Goal: Task Accomplishment & Management: Manage account settings

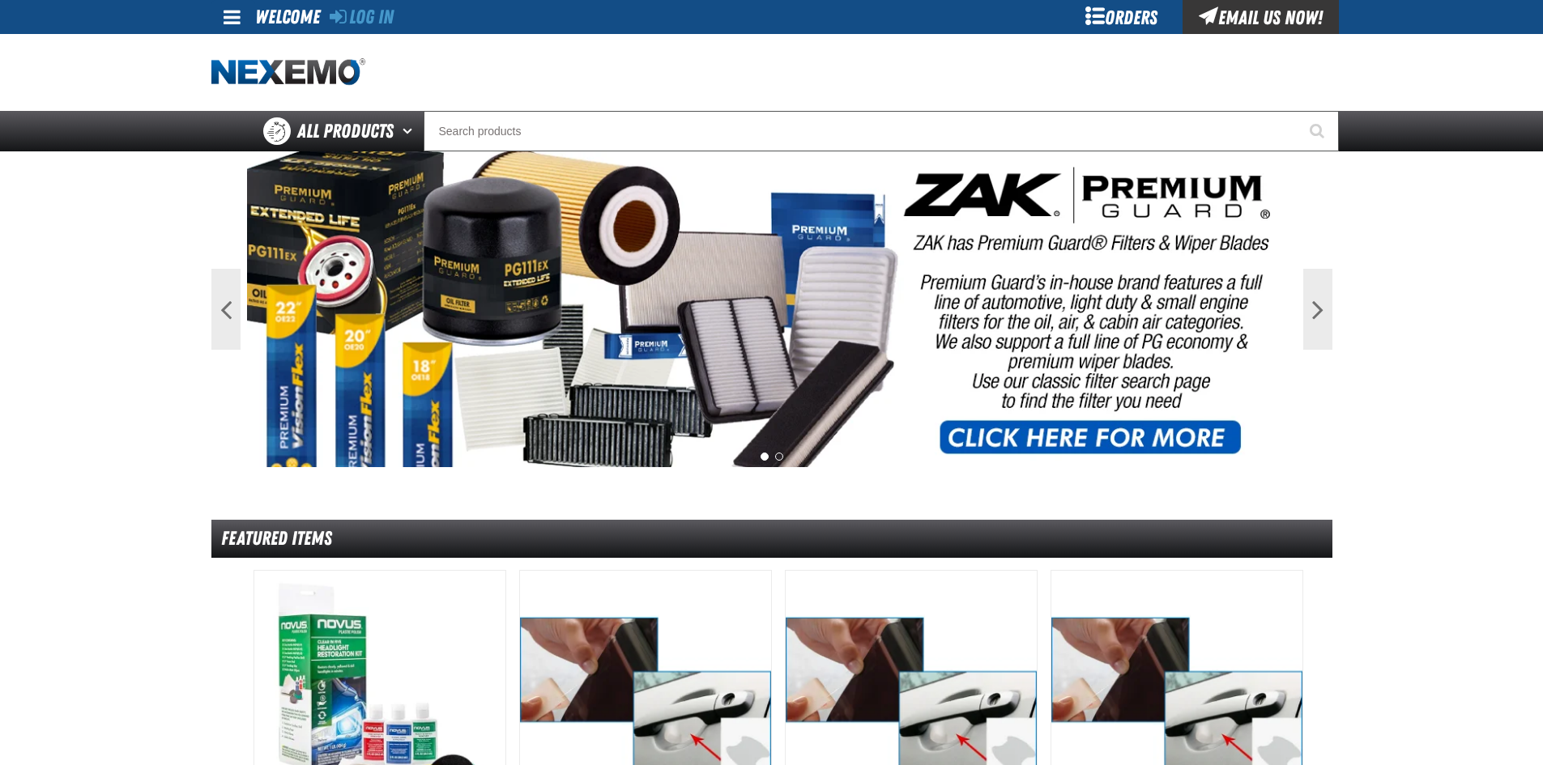
click at [1121, 21] on div "Orders" at bounding box center [1121, 17] width 121 height 34
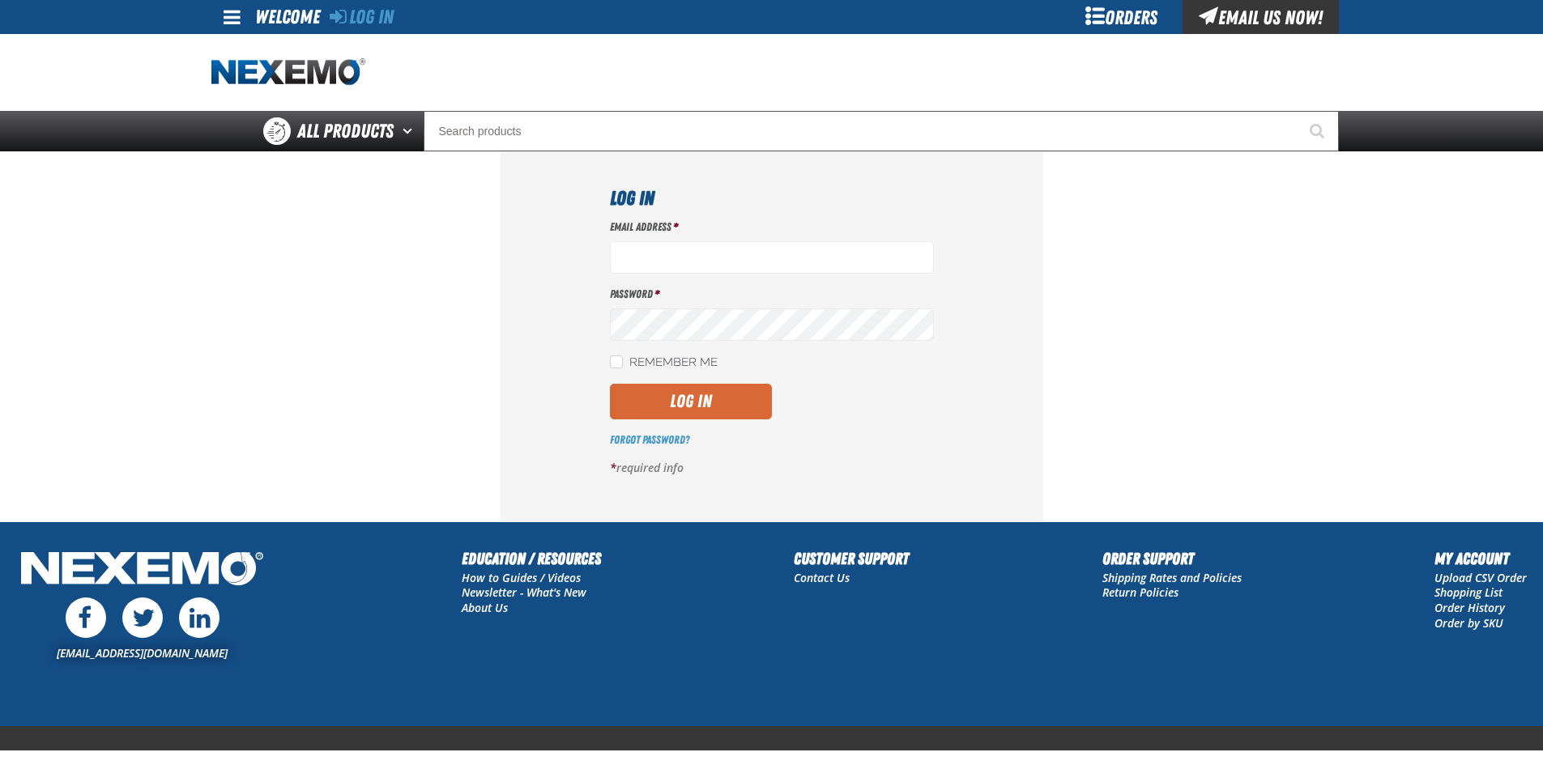
type input "gvfreceptionist@vtaig.com"
click at [732, 392] on button "Log In" at bounding box center [691, 402] width 162 height 36
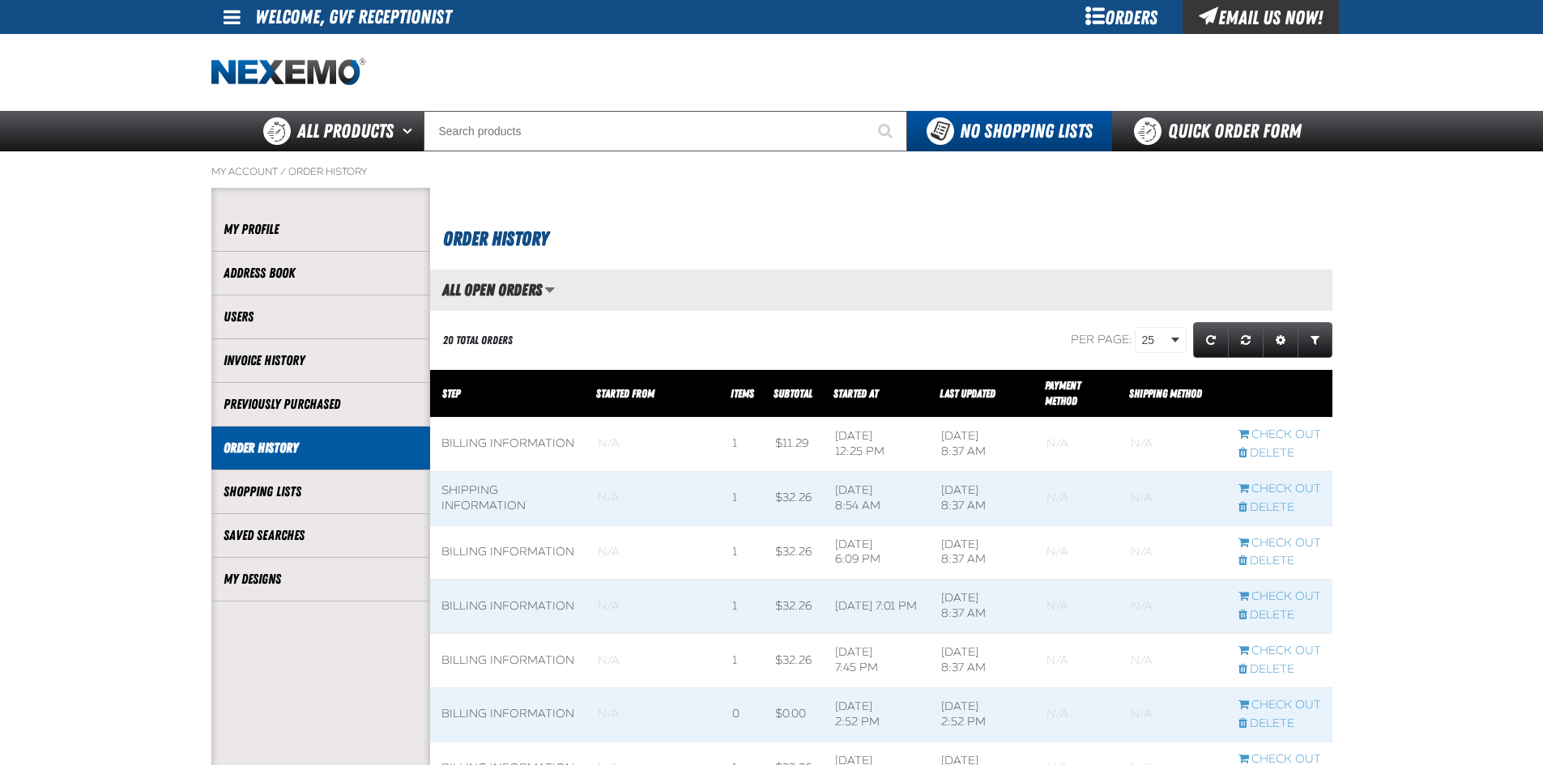
scroll to position [1, 1]
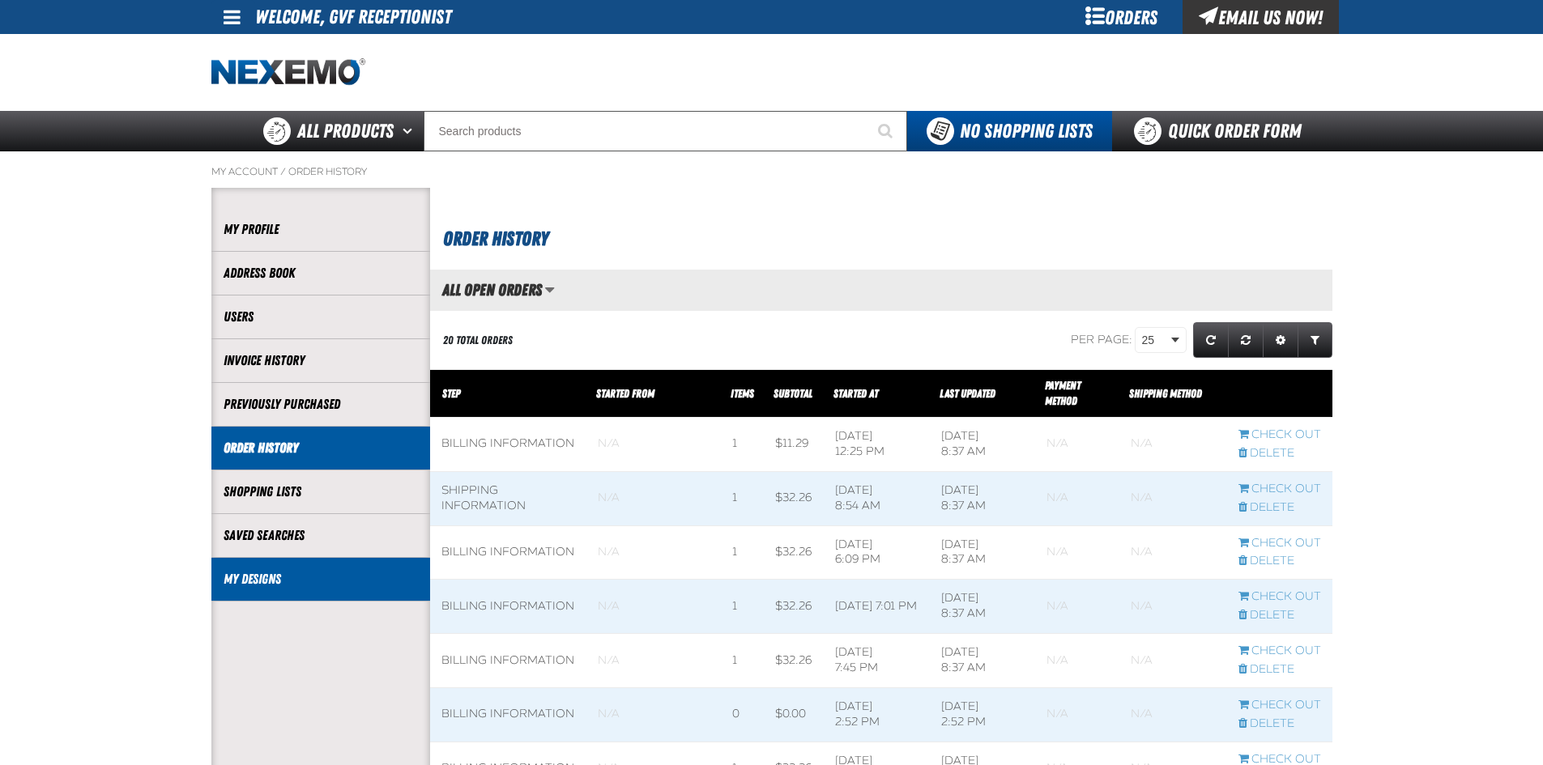
click at [321, 568] on li "My Designs" at bounding box center [320, 580] width 219 height 44
click at [289, 575] on link "My Designs" at bounding box center [320, 579] width 194 height 19
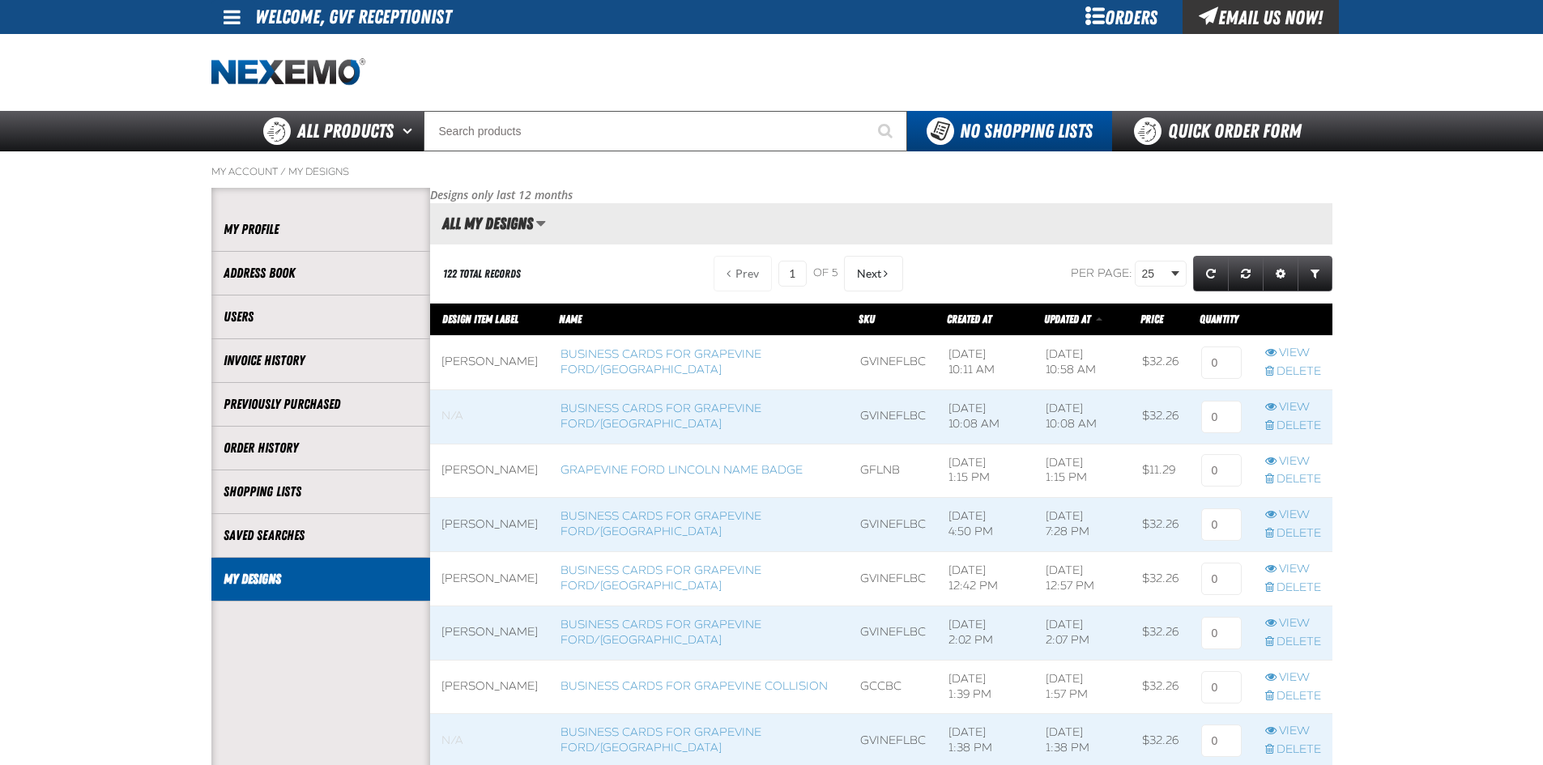
scroll to position [1, 1]
